Goal: Task Accomplishment & Management: Manage account settings

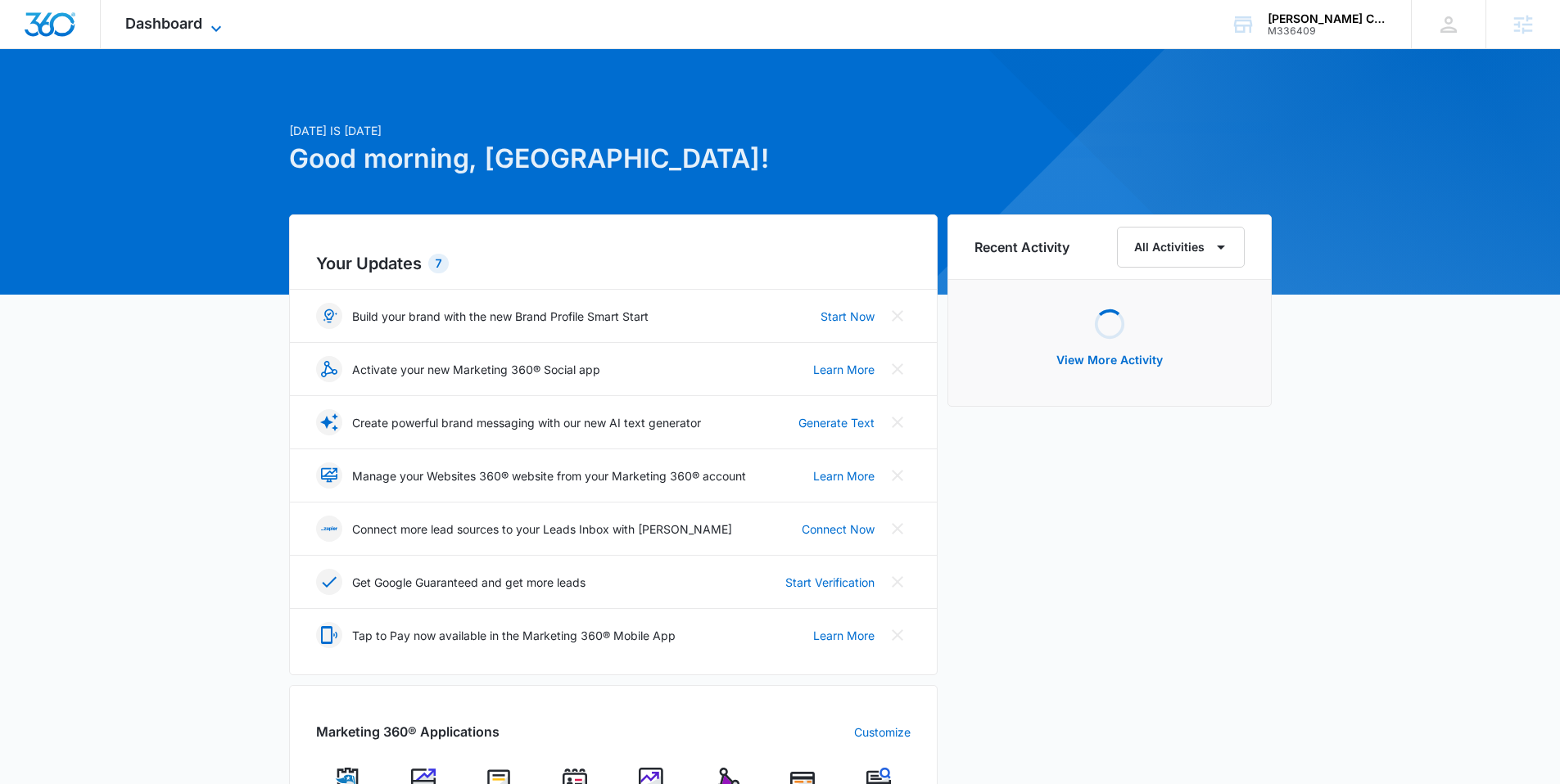
click at [194, 20] on span "Dashboard" at bounding box center [163, 23] width 77 height 17
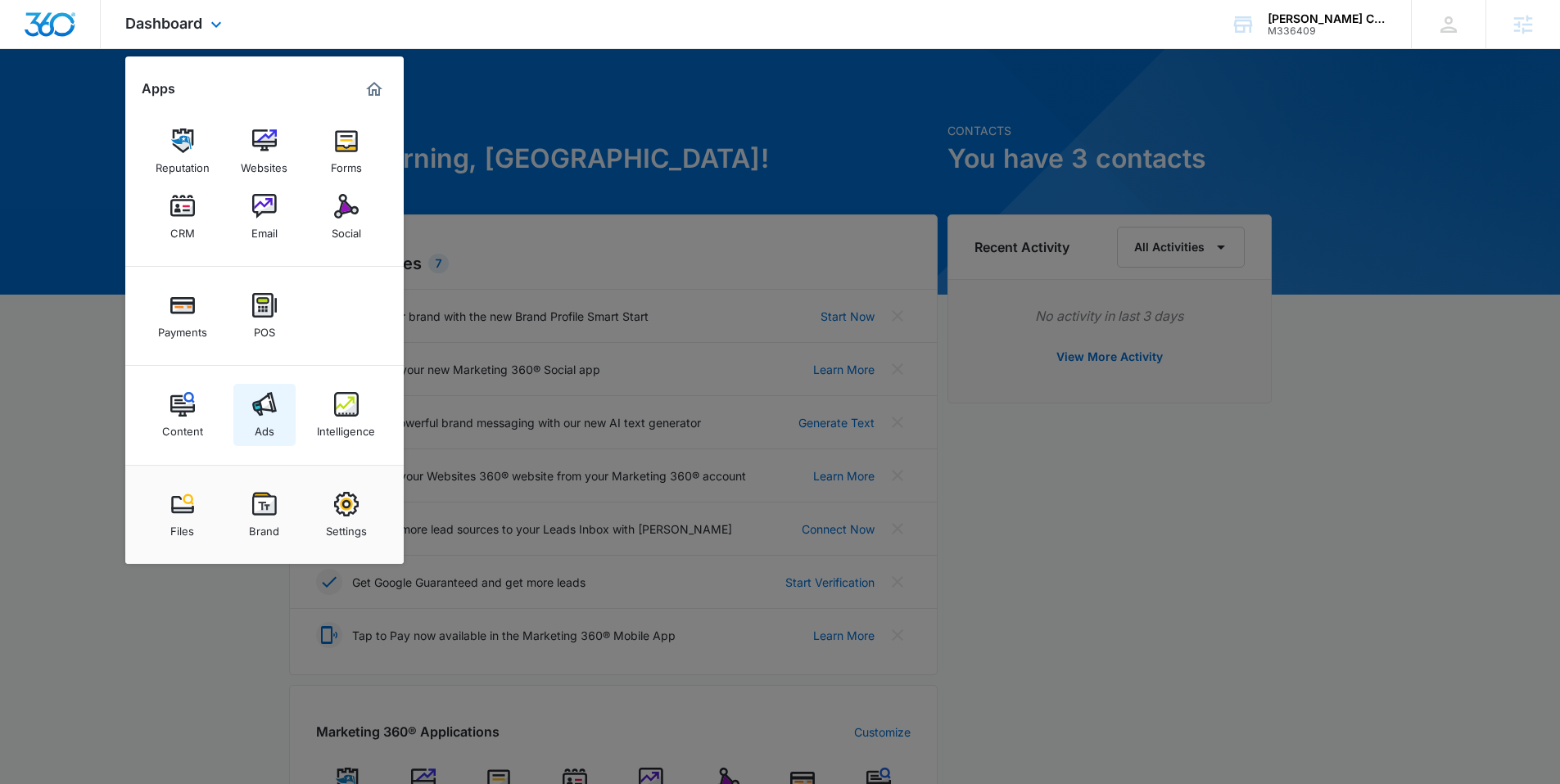
click at [277, 392] on link "Ads" at bounding box center [264, 414] width 62 height 62
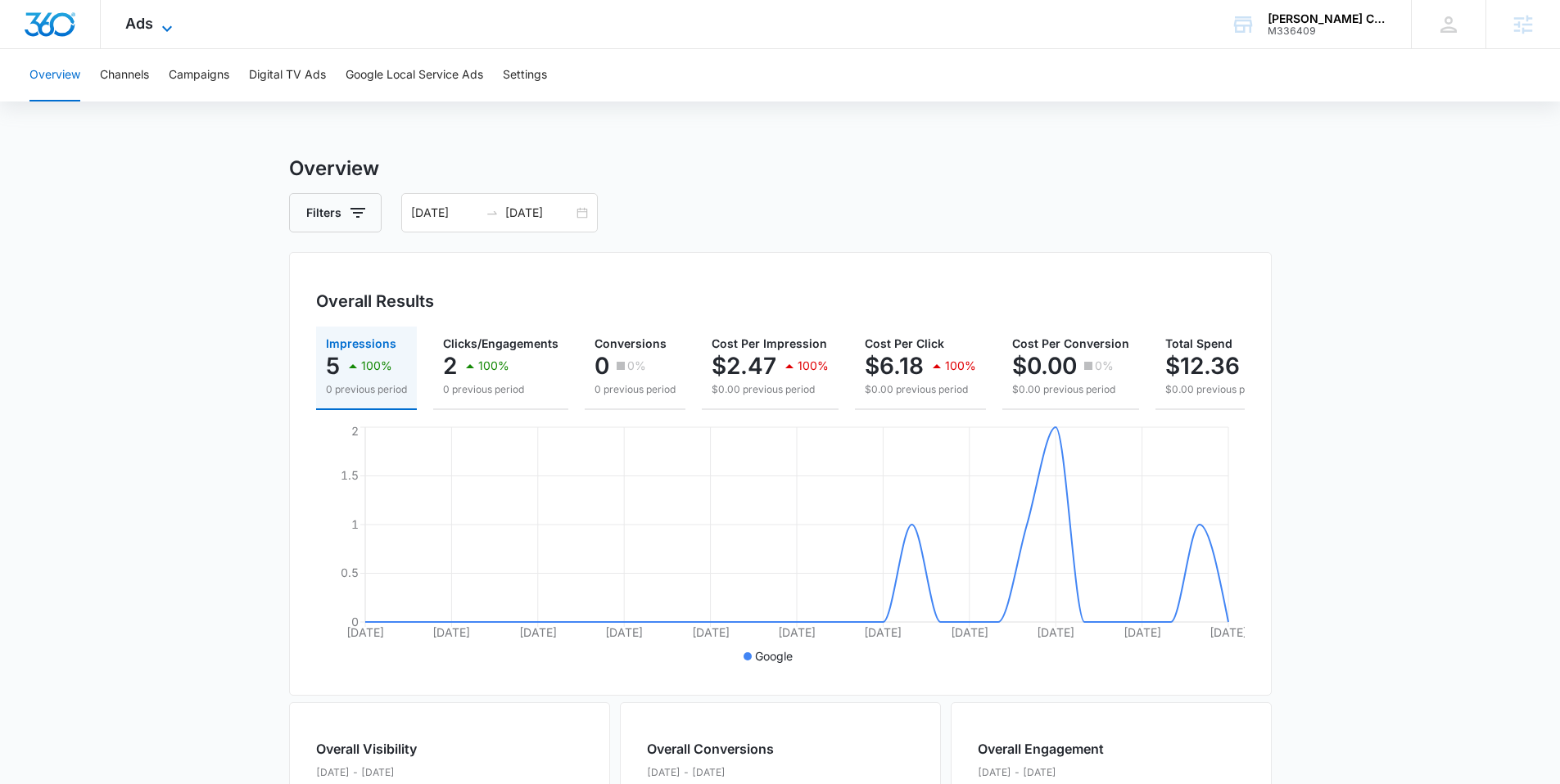
click at [167, 21] on icon at bounding box center [167, 29] width 20 height 20
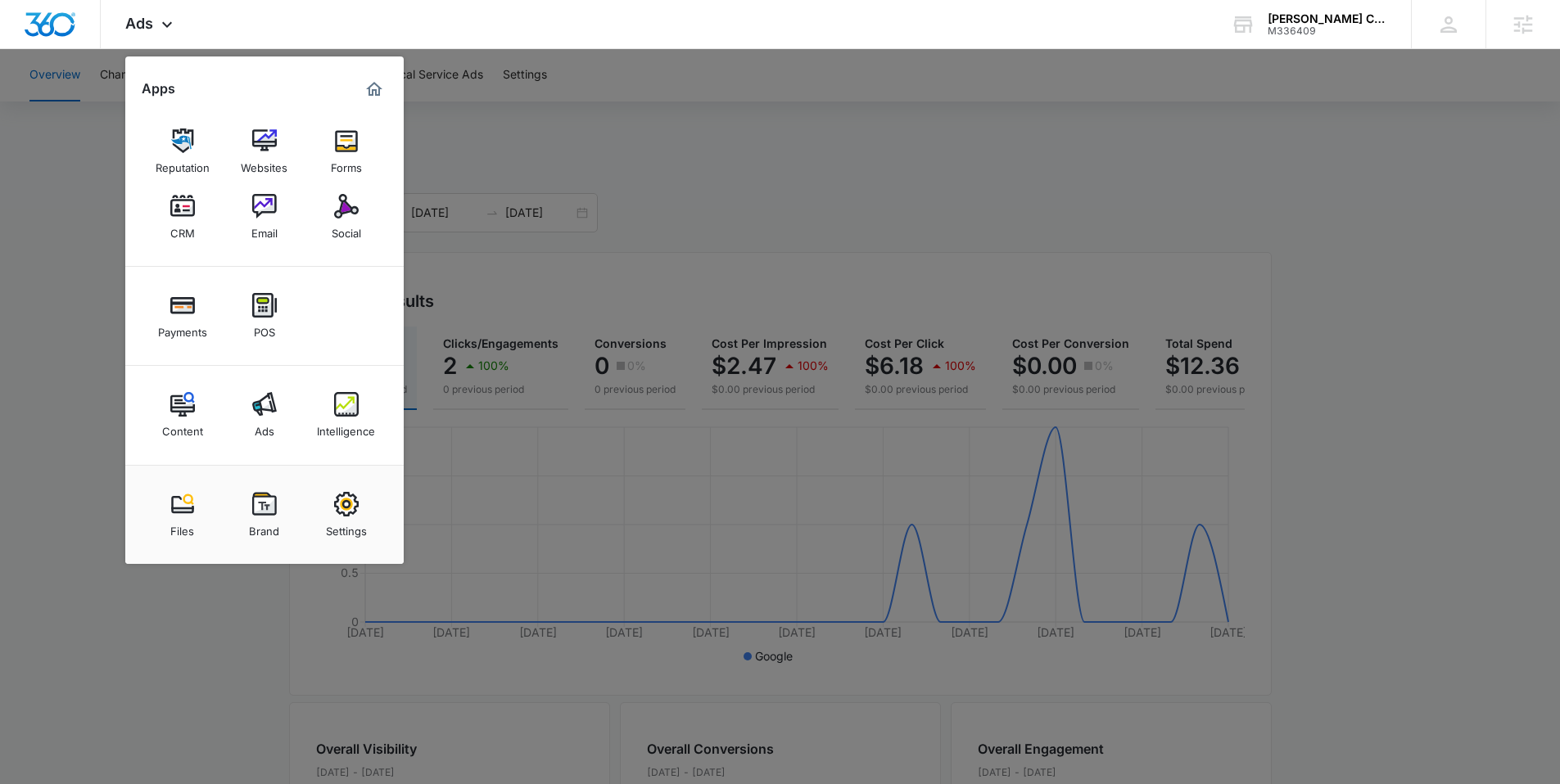
click at [105, 139] on div at bounding box center [780, 392] width 1560 height 784
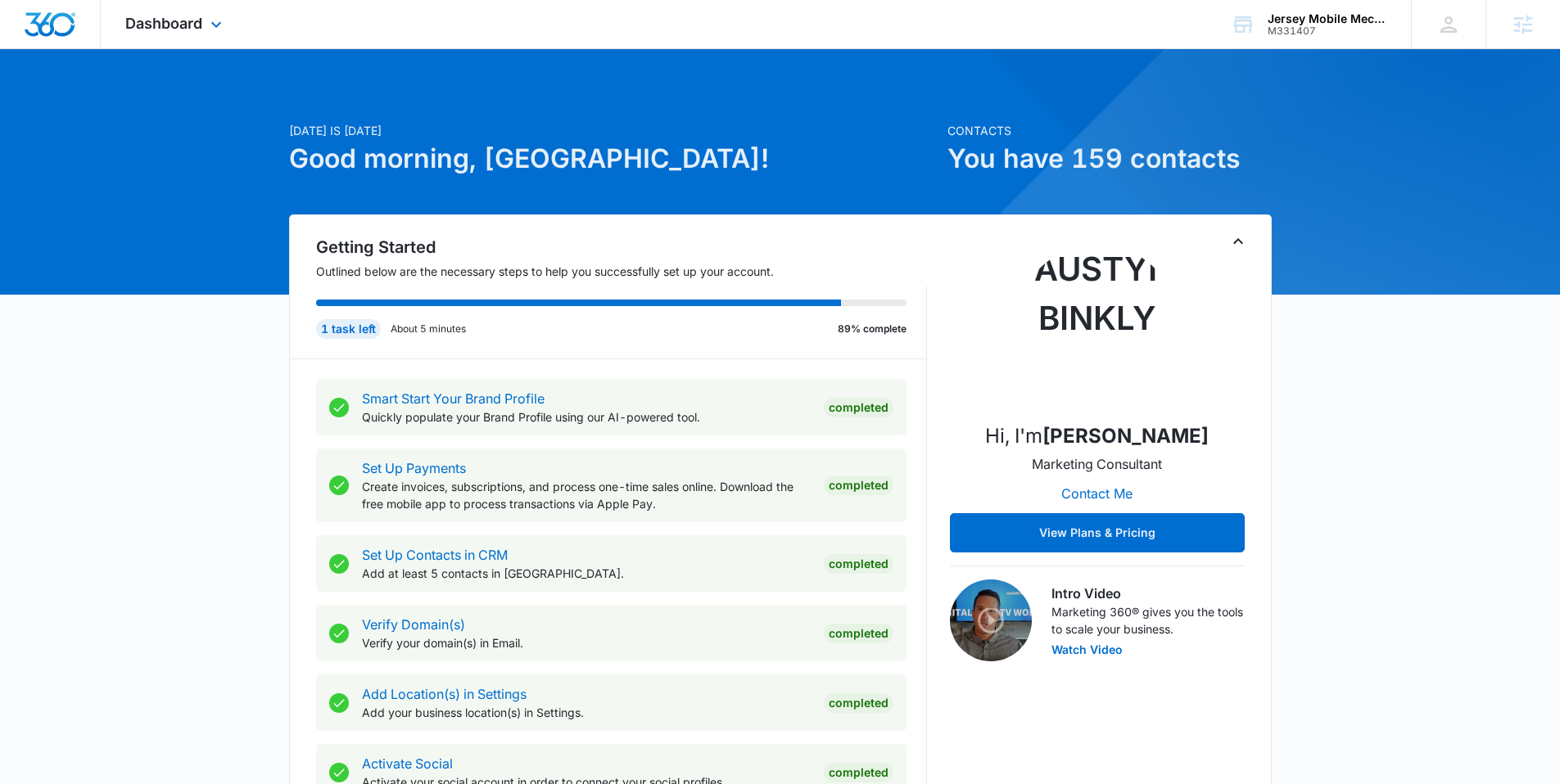
click at [189, 8] on div "Dashboard Apps Reputation Websites Forms CRM Email Social Payments POS Content …" at bounding box center [175, 24] width 150 height 49
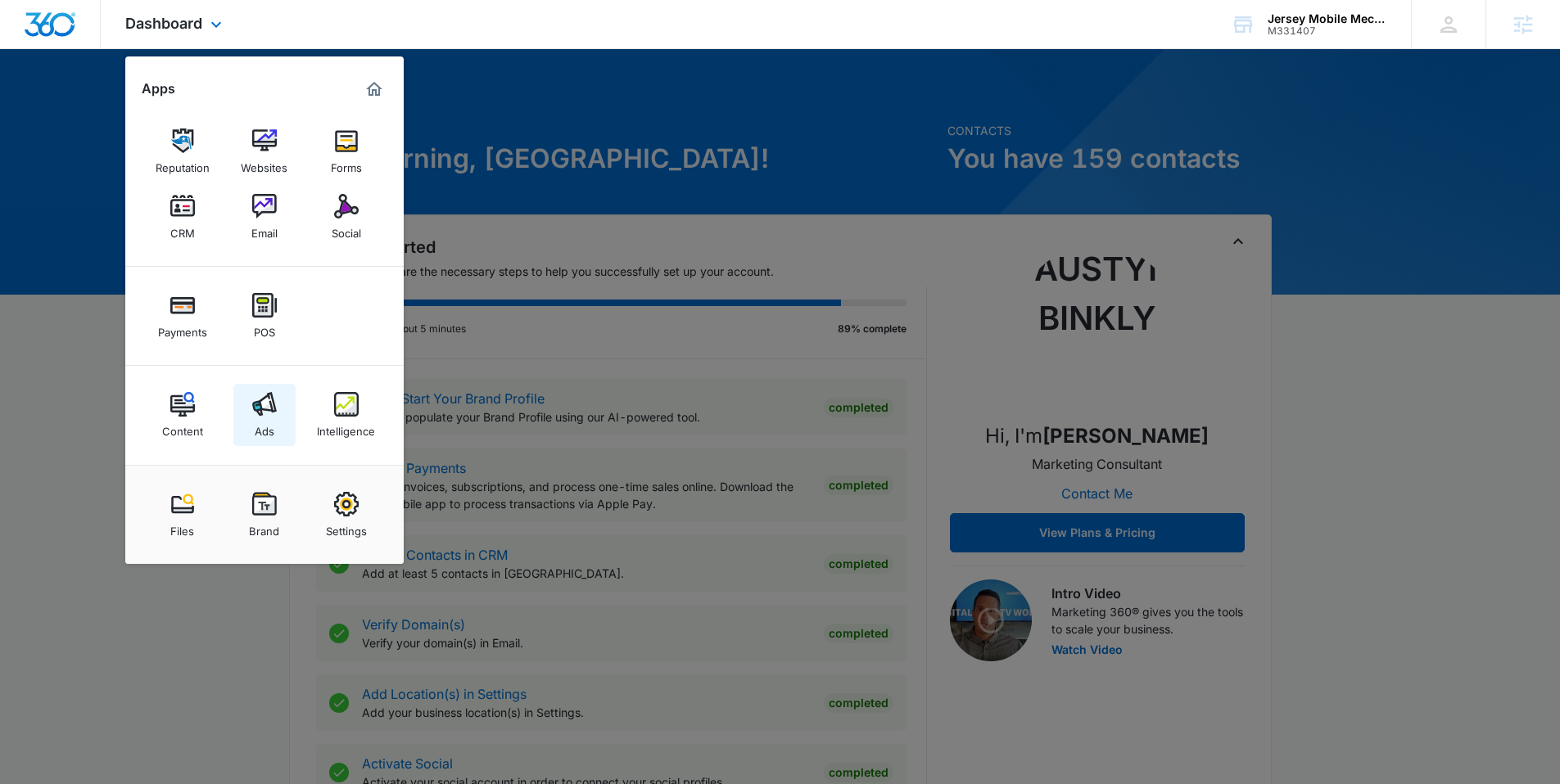
click at [266, 385] on link "Ads" at bounding box center [264, 414] width 62 height 62
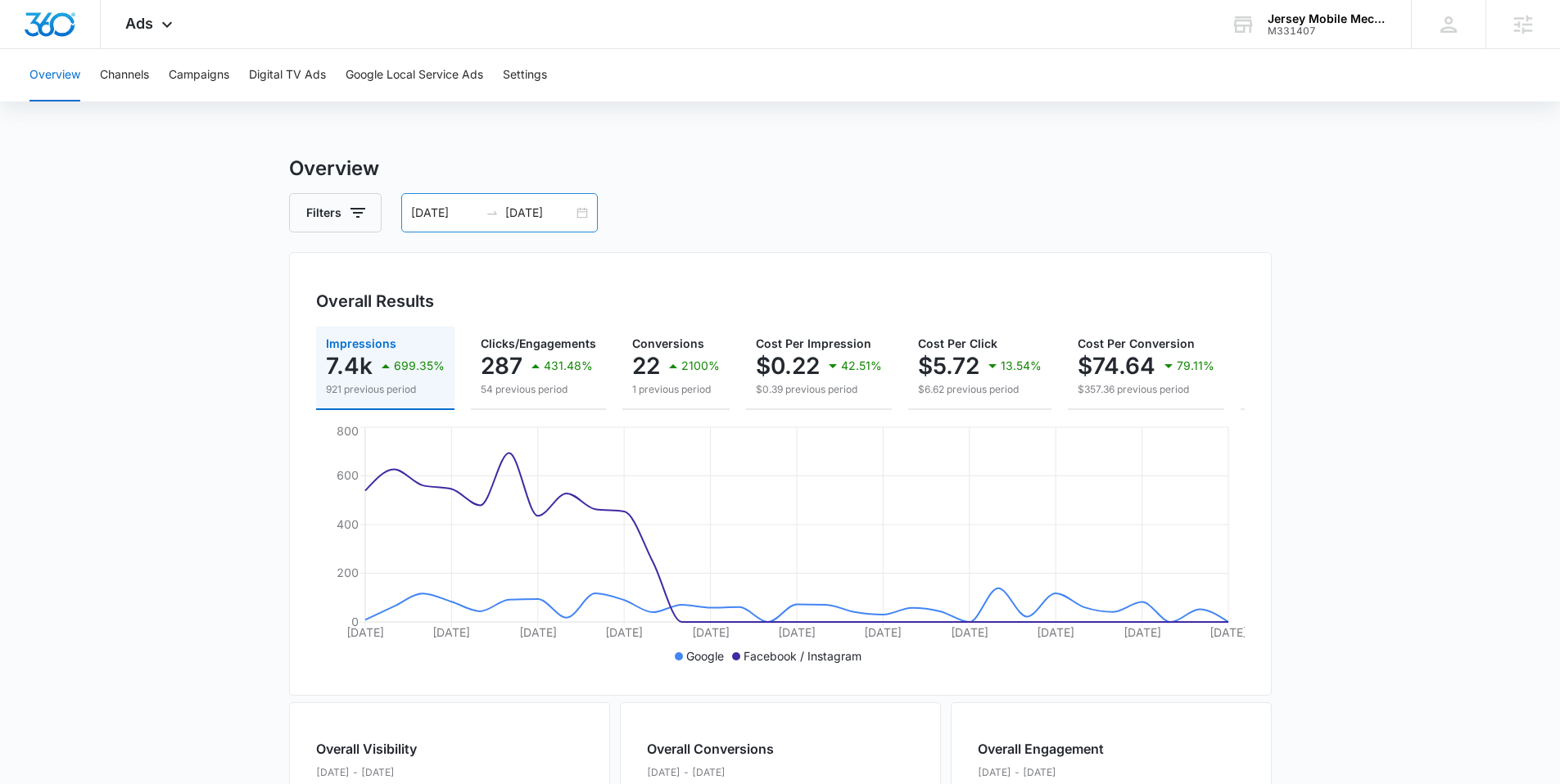
click at [566, 194] on div "09/07/2025 10/07/2025" at bounding box center [499, 212] width 196 height 39
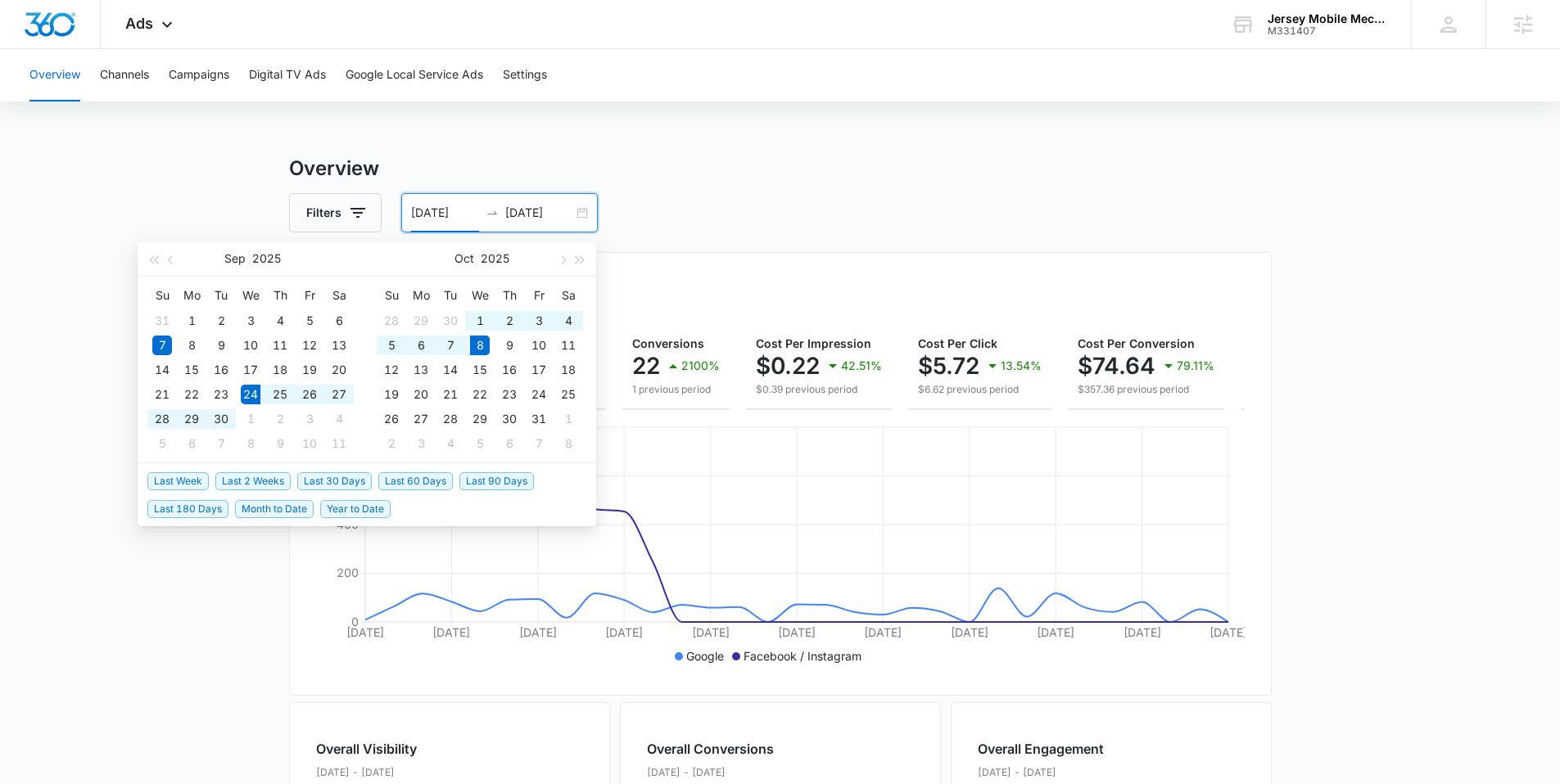
click at [256, 483] on span "Last 2 Weeks" at bounding box center [253, 481] width 75 height 18
type input "09/24/2025"
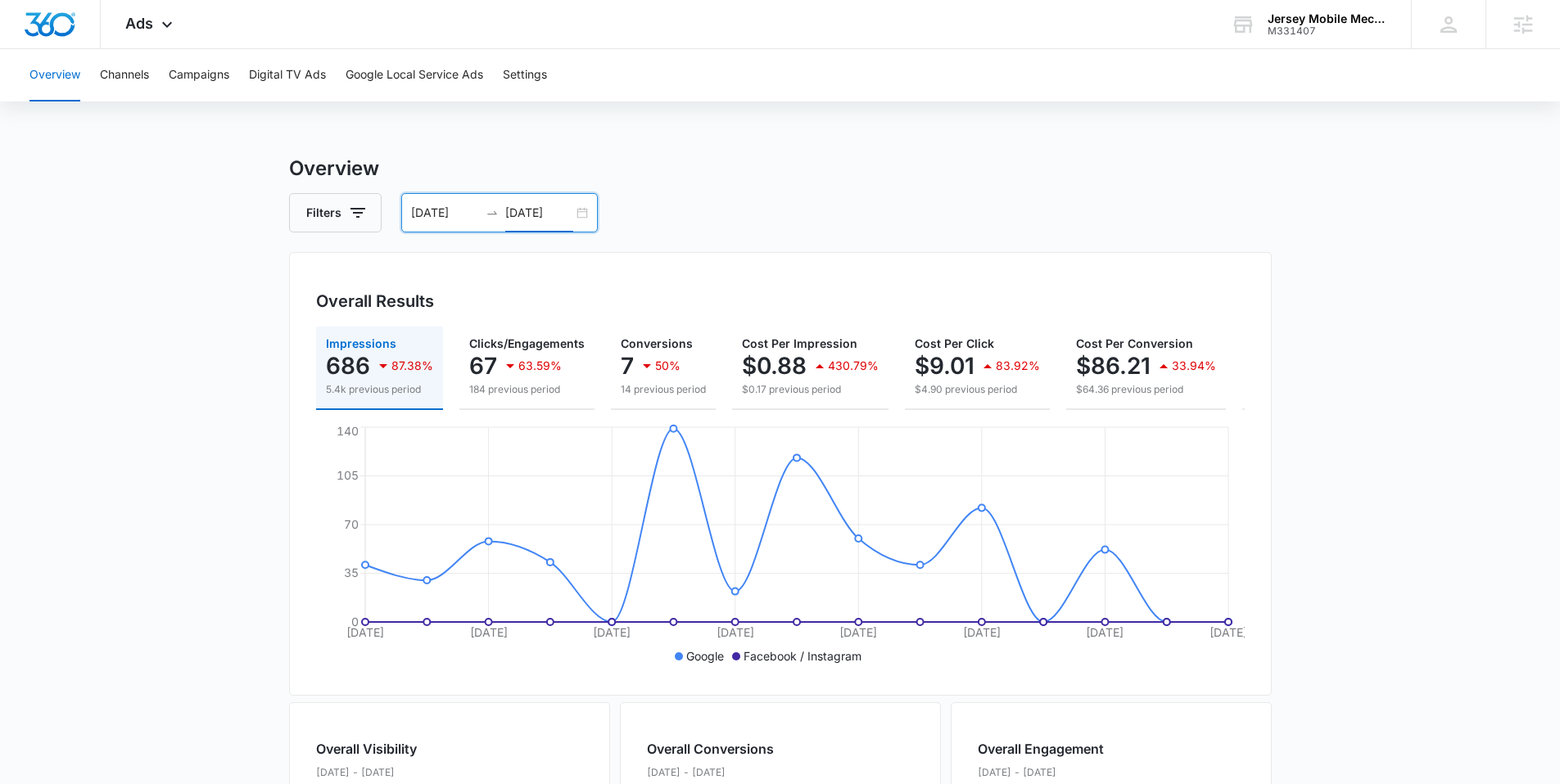
click at [570, 211] on input "10/08/2025" at bounding box center [538, 212] width 68 height 18
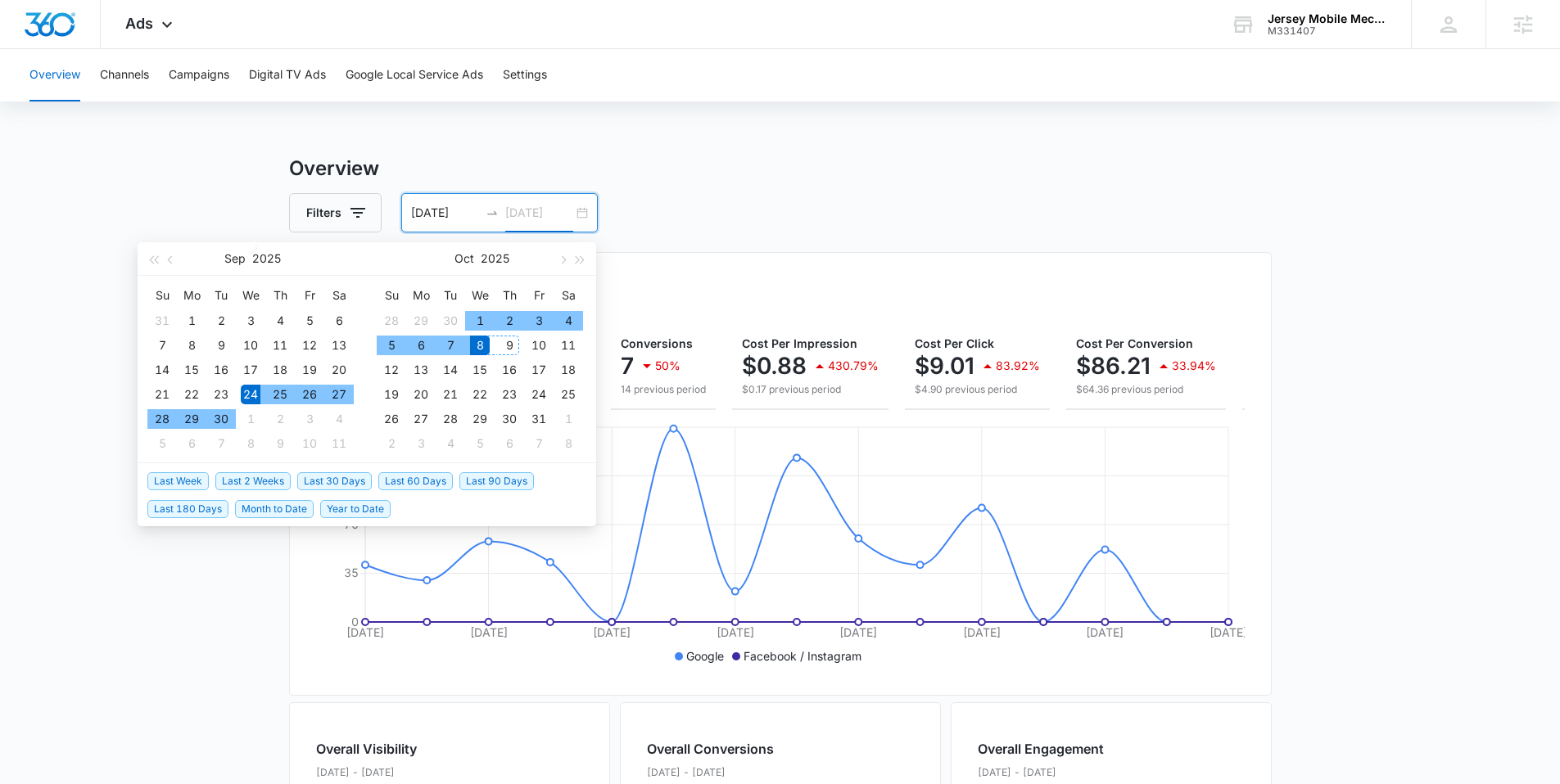
type input "10/08/2025"
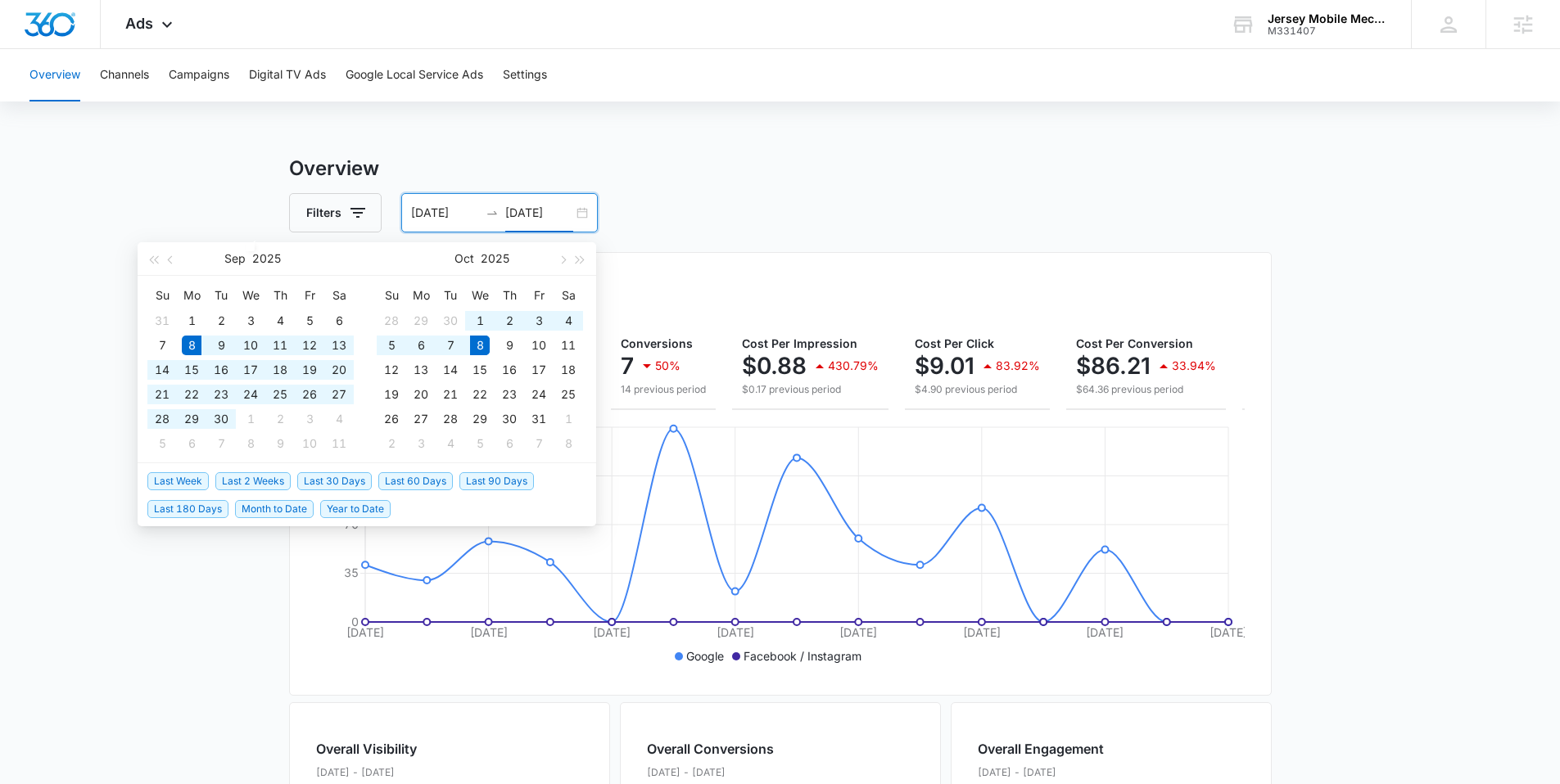
click at [343, 483] on span "Last 30 Days" at bounding box center [334, 481] width 74 height 18
type input "09/08/2025"
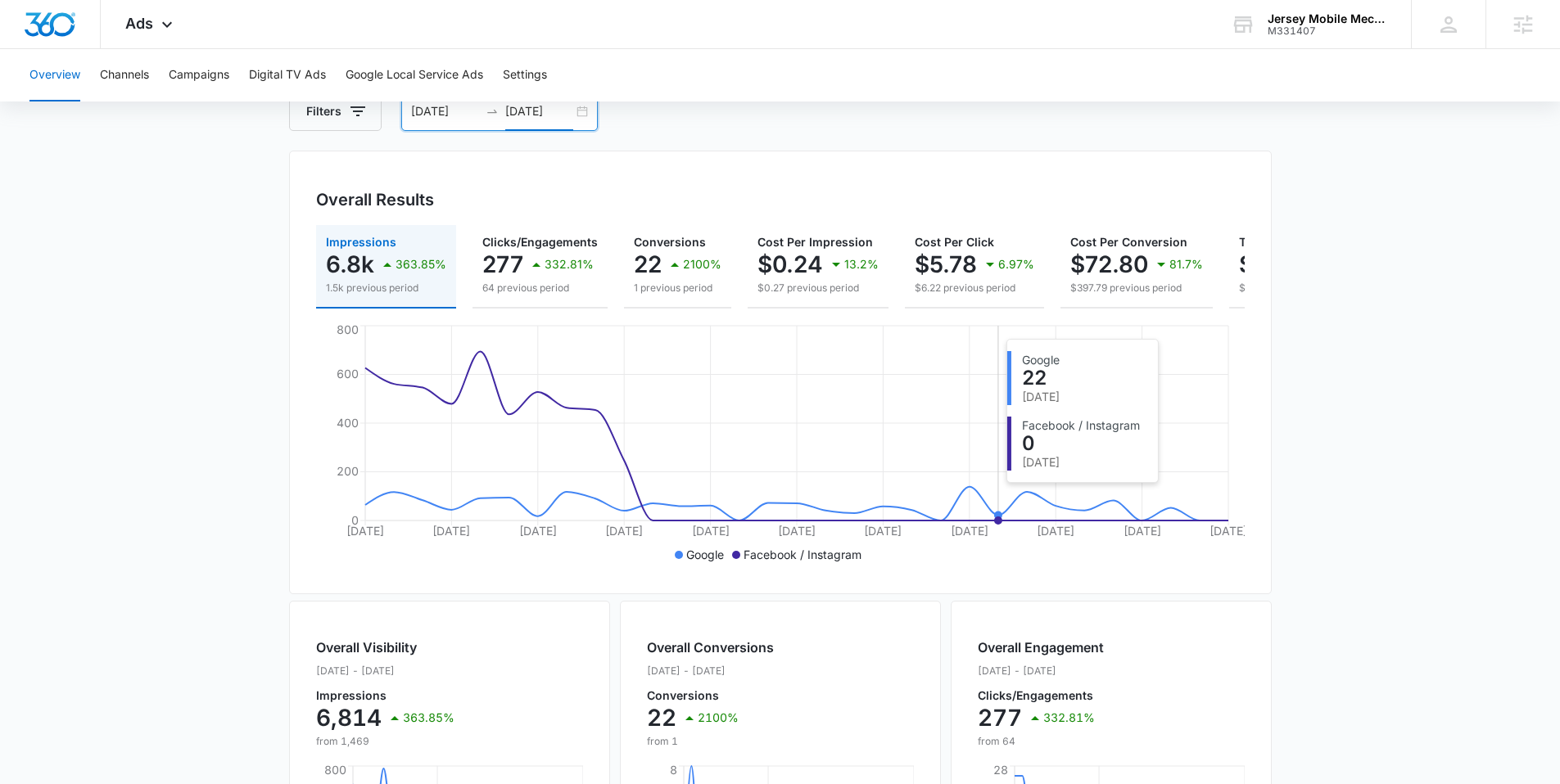
scroll to position [105, 0]
